Goal: Find specific page/section: Find specific page/section

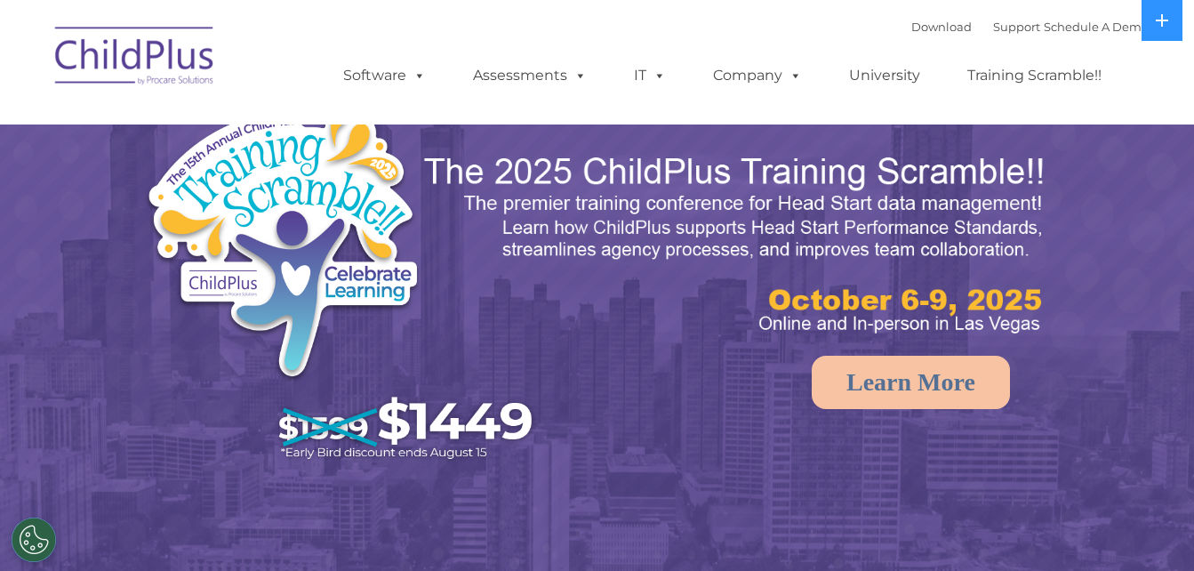
select select "MEDIUM"
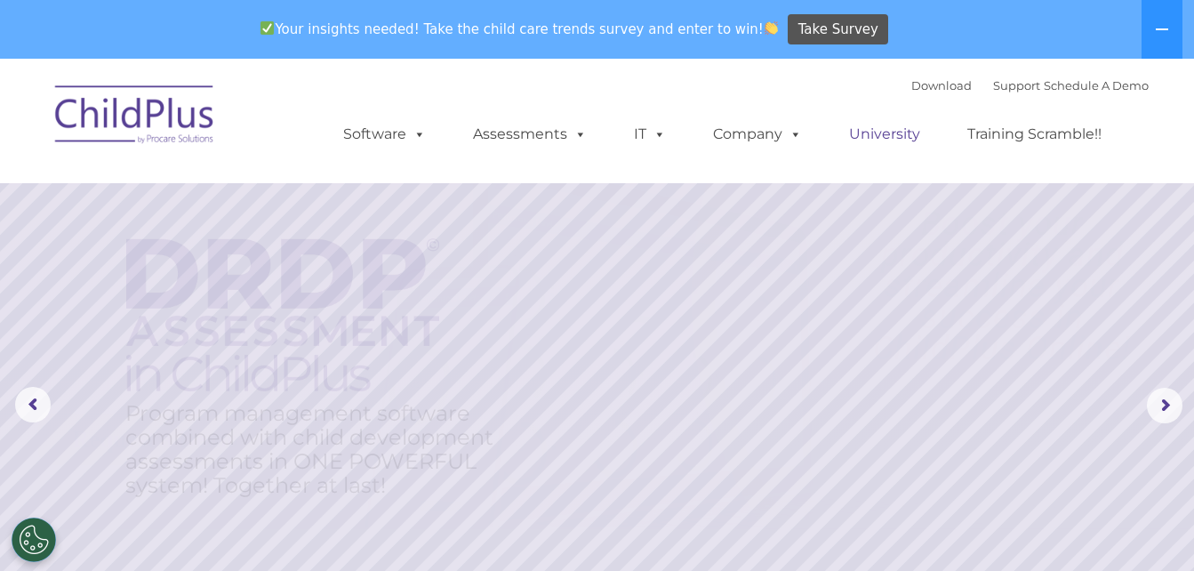
click at [892, 133] on link "University" at bounding box center [885, 135] width 107 height 36
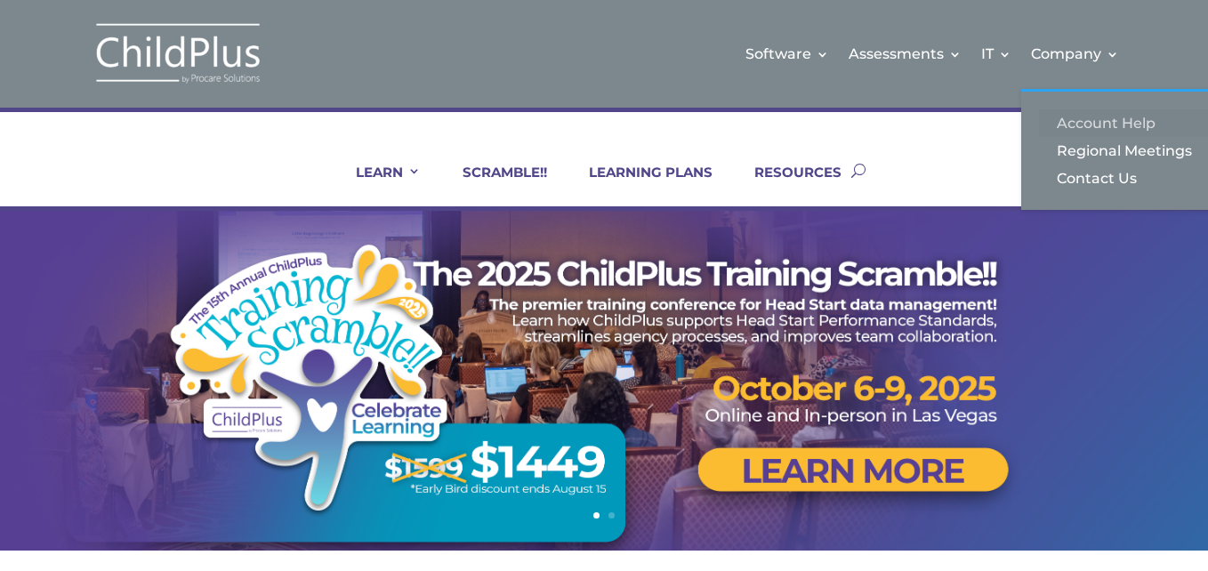
click at [1103, 122] on link "Account Help" at bounding box center [1128, 123] width 178 height 28
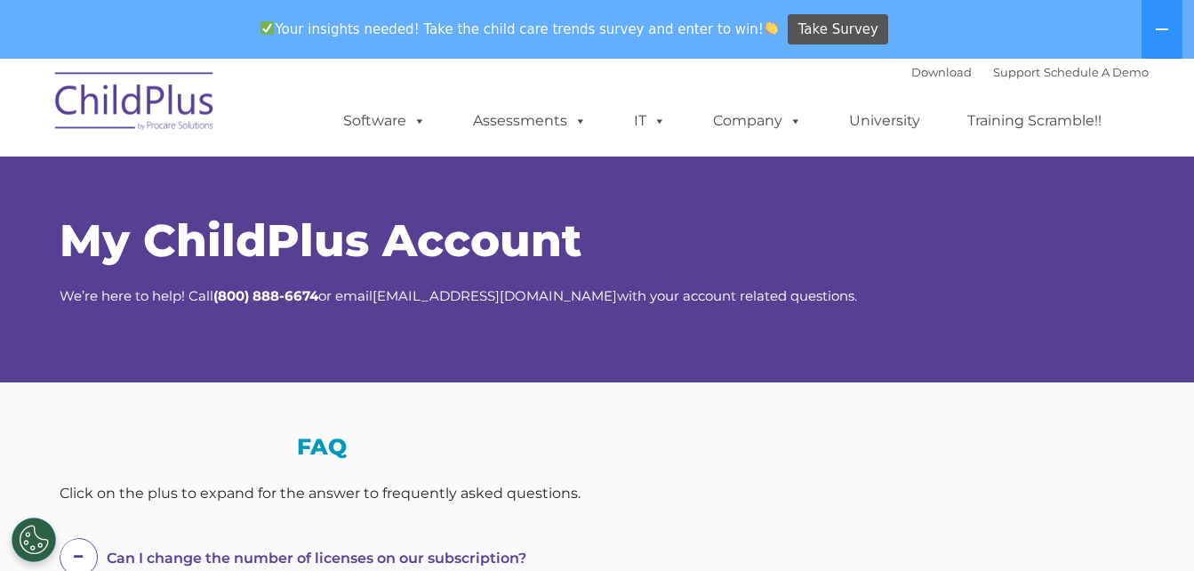
select select "MEDIUM"
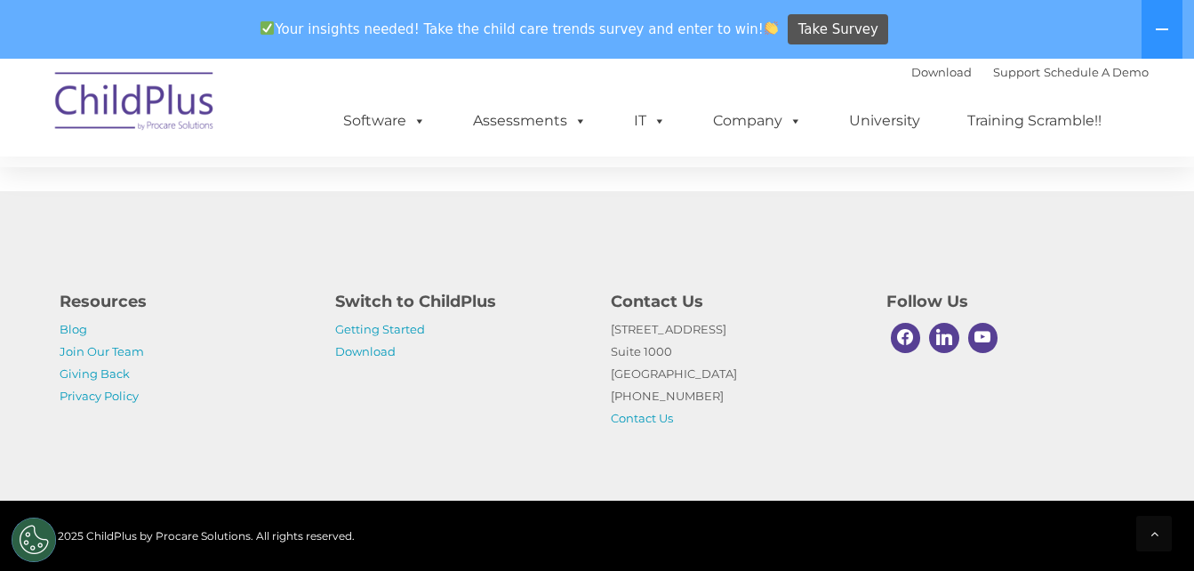
scroll to position [1208, 0]
click at [394, 325] on link "Getting Started" at bounding box center [380, 329] width 90 height 14
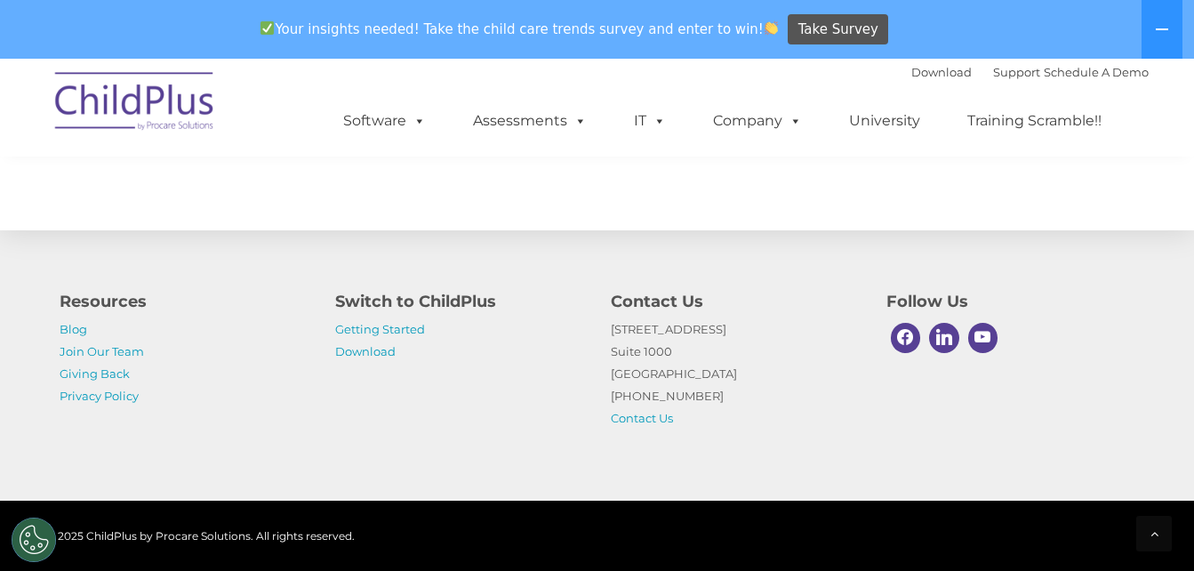
scroll to position [2945, 0]
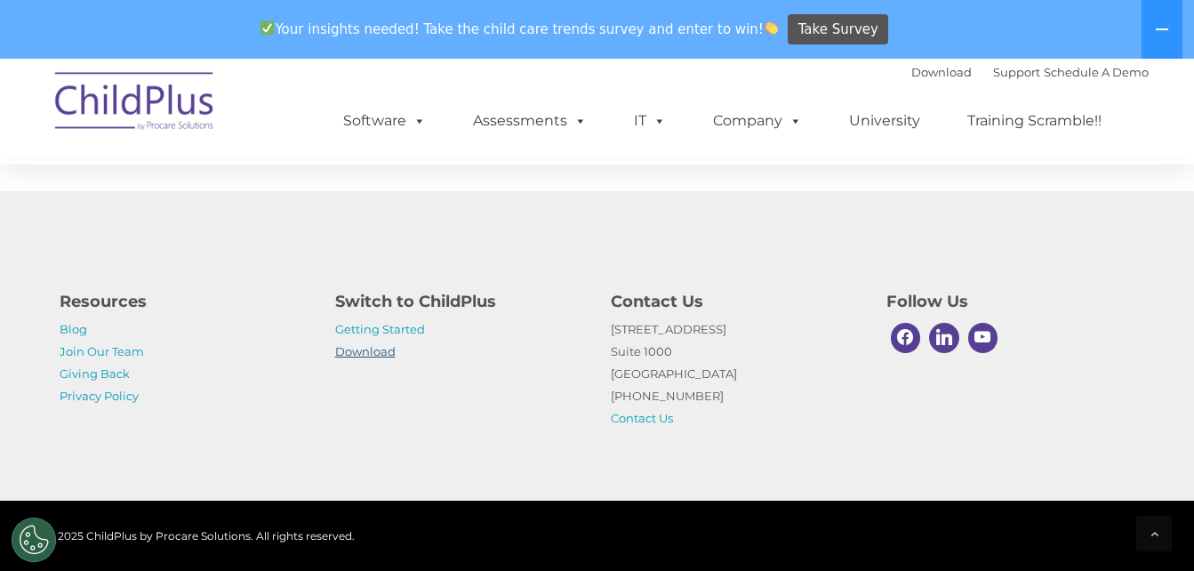
click at [374, 346] on link "Download" at bounding box center [365, 351] width 60 height 14
